Goal: Transaction & Acquisition: Subscribe to service/newsletter

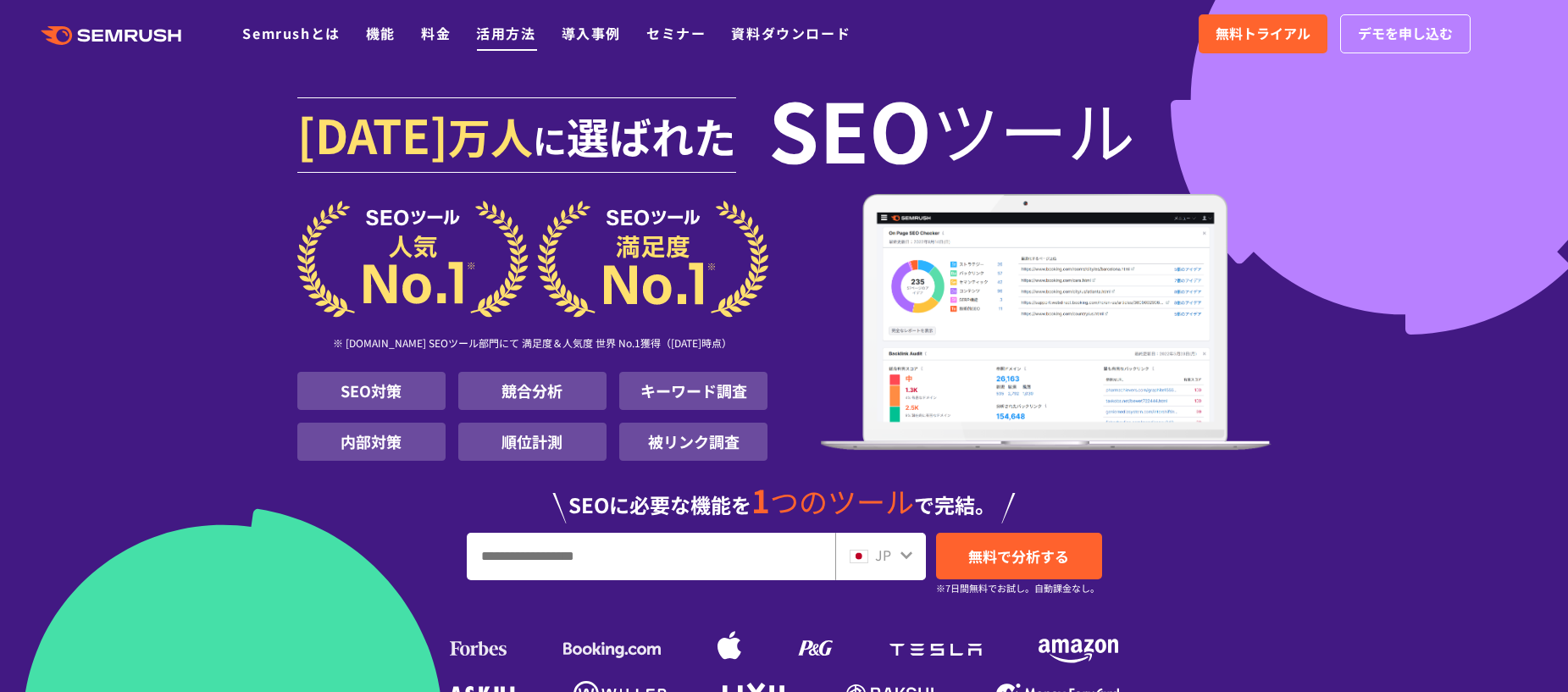
click at [499, 39] on link "活用方法" at bounding box center [505, 33] width 59 height 20
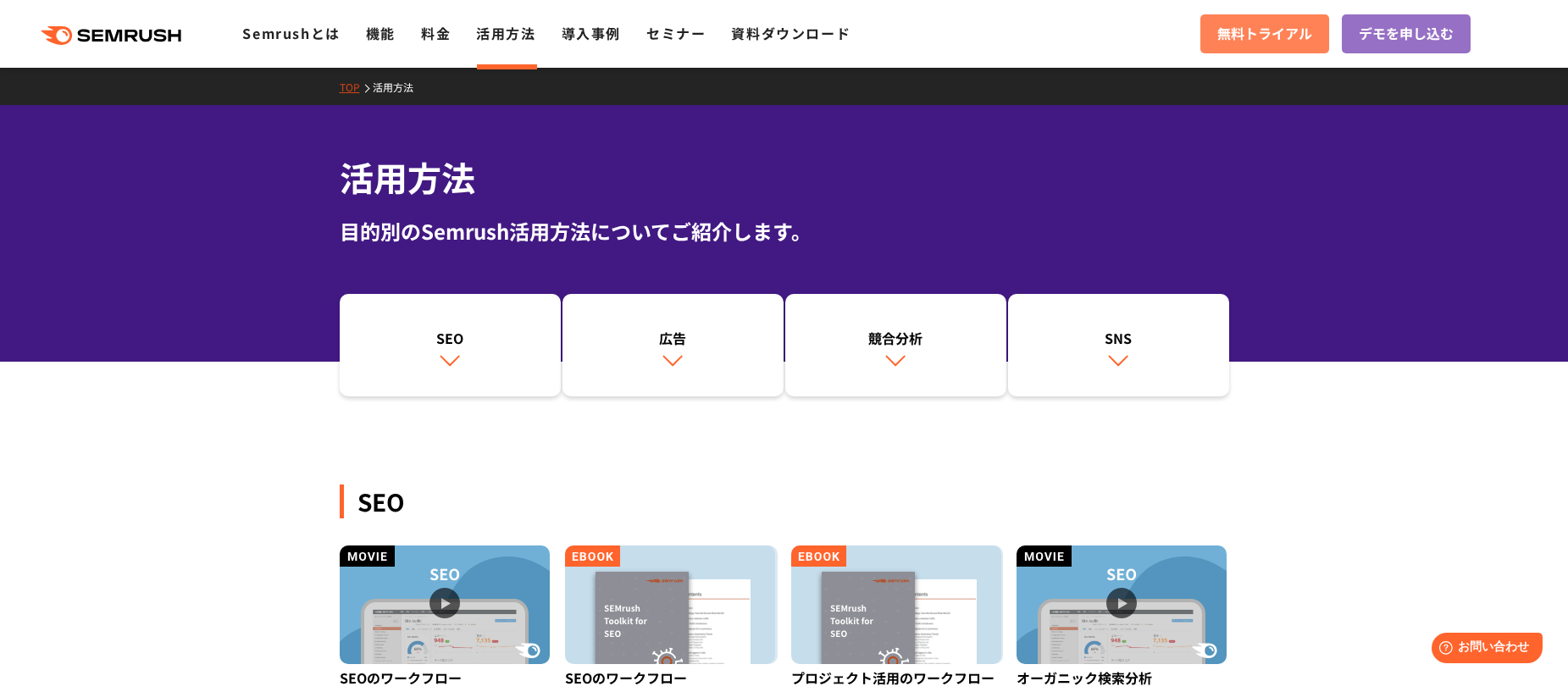
click at [1291, 32] on span "無料トライアル" at bounding box center [1265, 34] width 95 height 22
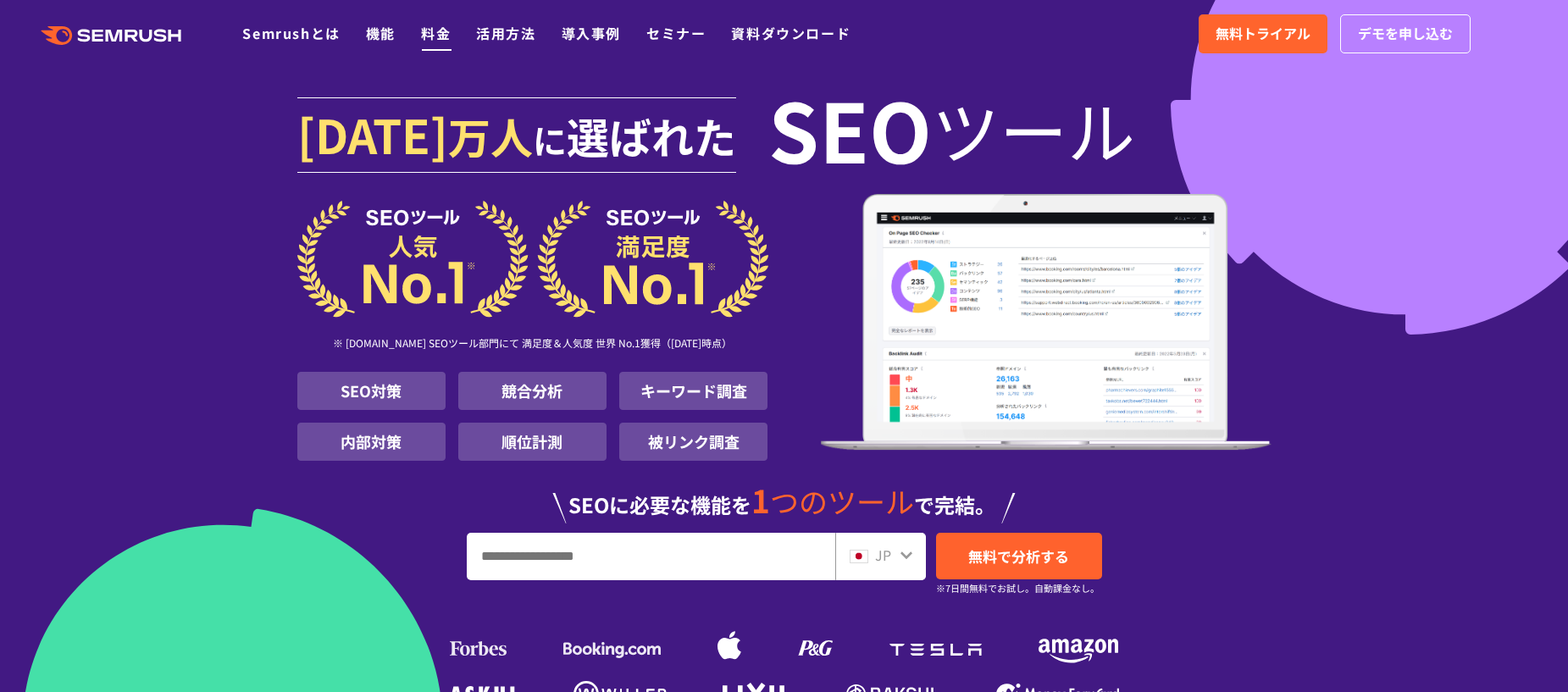
click at [438, 36] on link "料金" at bounding box center [436, 33] width 29 height 20
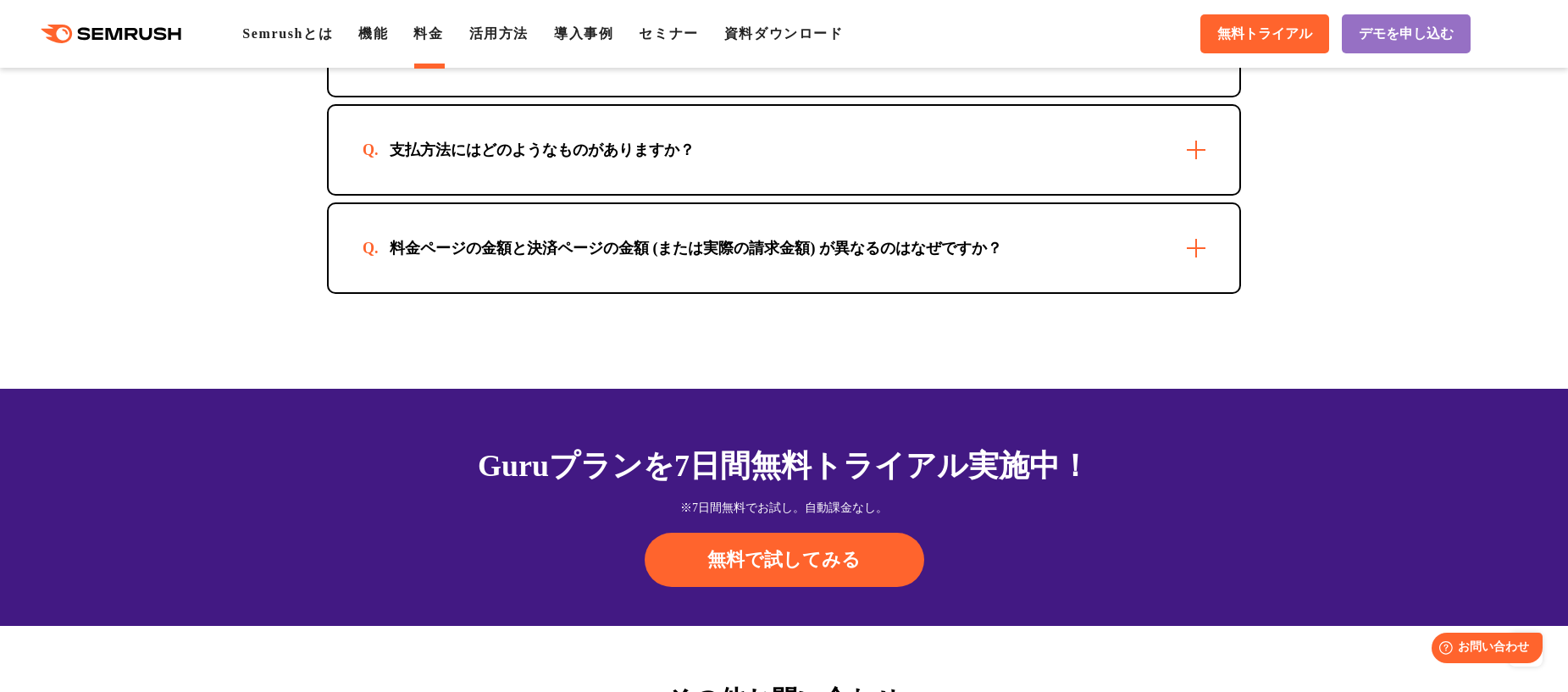
scroll to position [5190, 0]
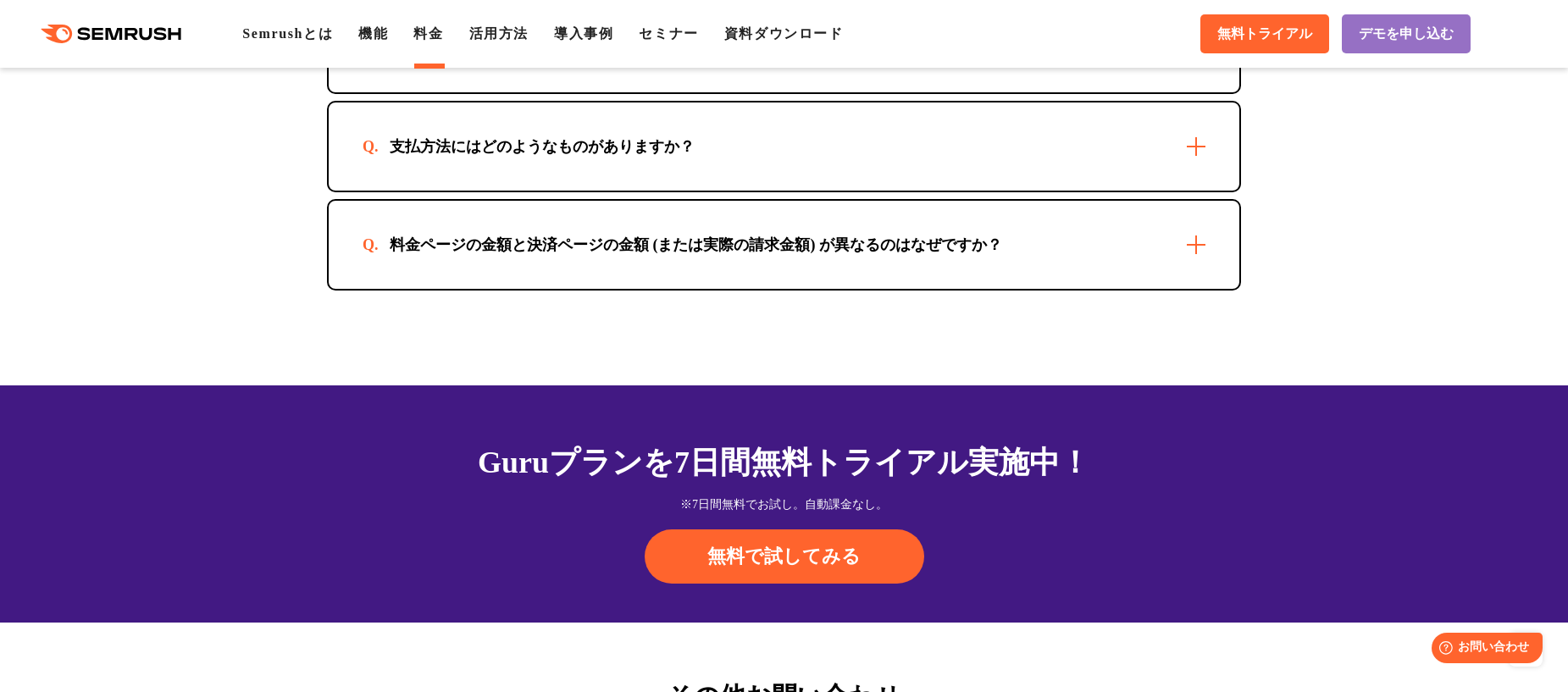
click at [593, 238] on div "料金ページの金額と決済ページの金額 (または実際の請求金額) が異なるのはなぜですか？" at bounding box center [695, 245] width 666 height 20
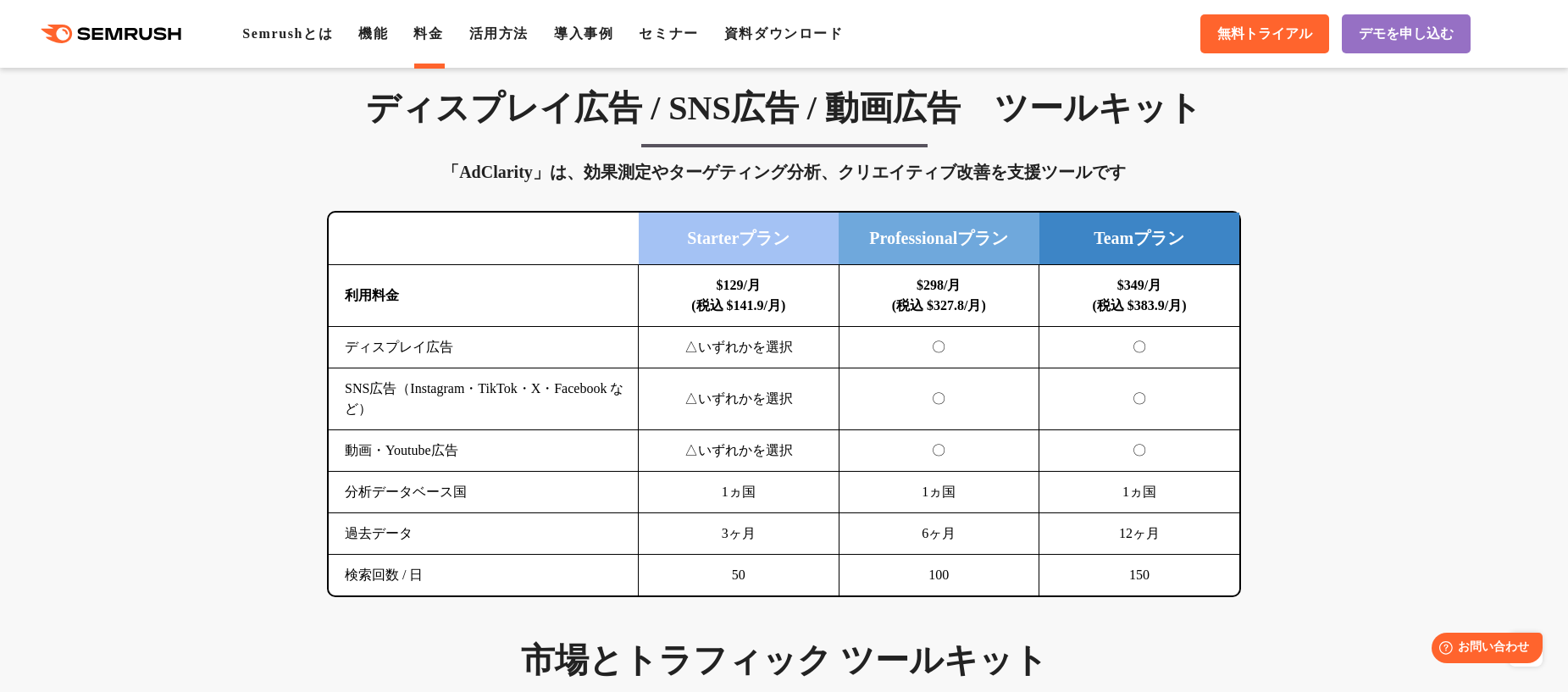
scroll to position [1479, 0]
